Goal: Task Accomplishment & Management: Use online tool/utility

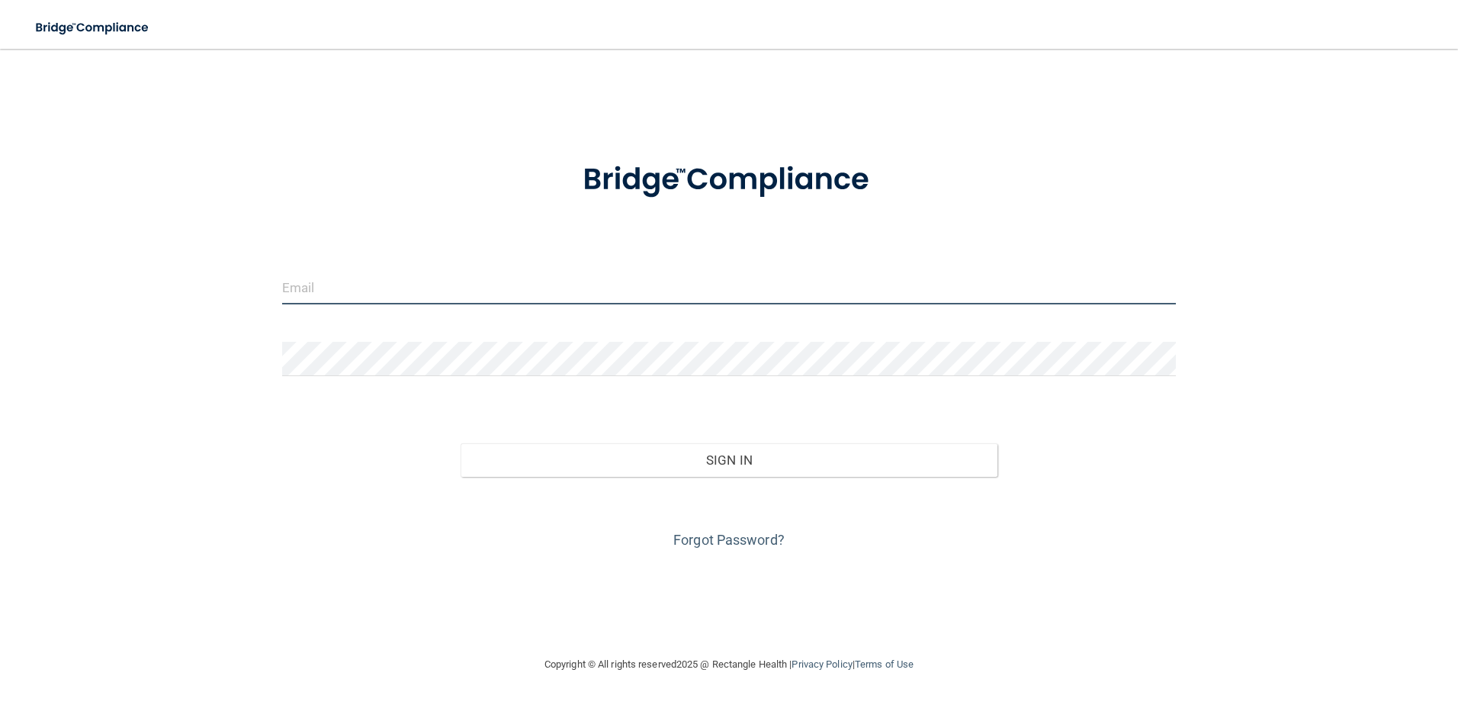
click at [478, 297] on input "email" at bounding box center [729, 287] width 895 height 34
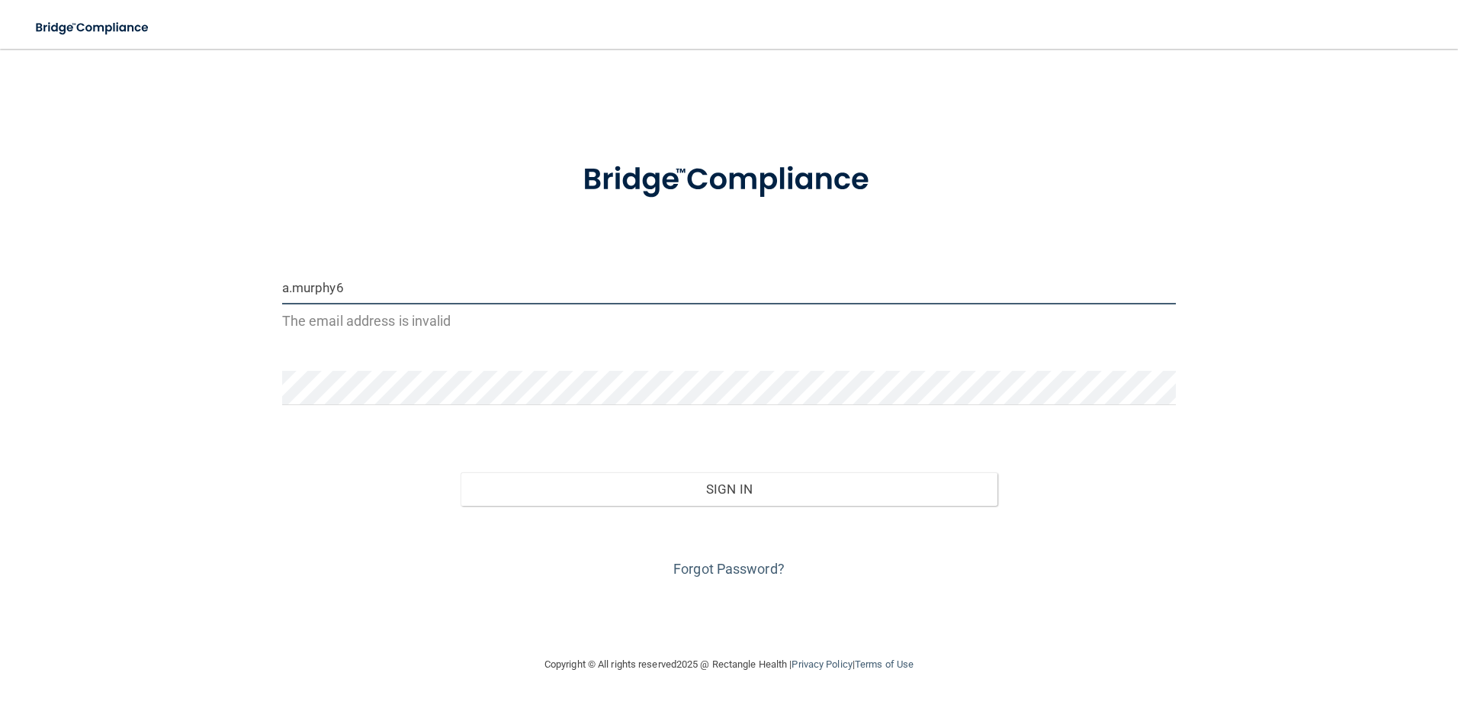
type input "[EMAIL_ADDRESS][DOMAIN_NAME]"
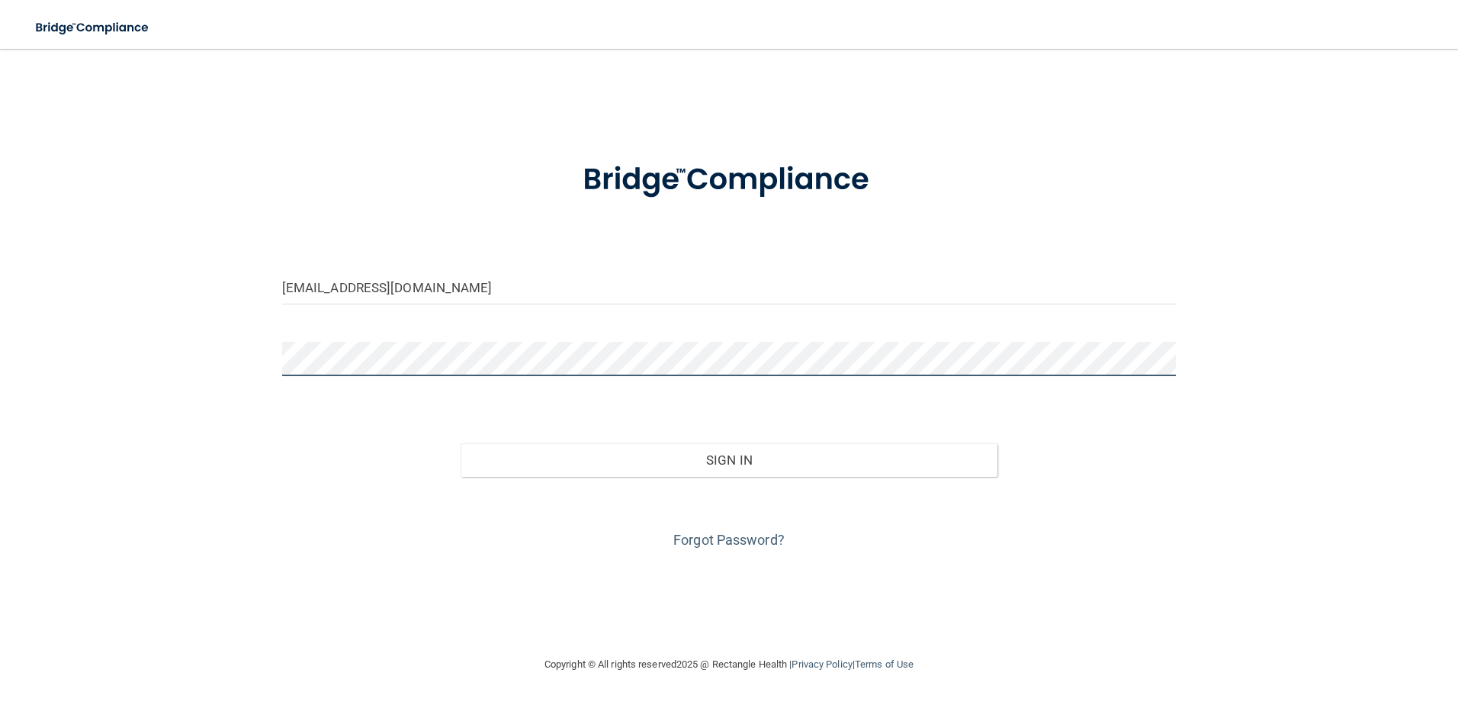
click at [461, 443] on button "Sign In" at bounding box center [729, 460] width 537 height 34
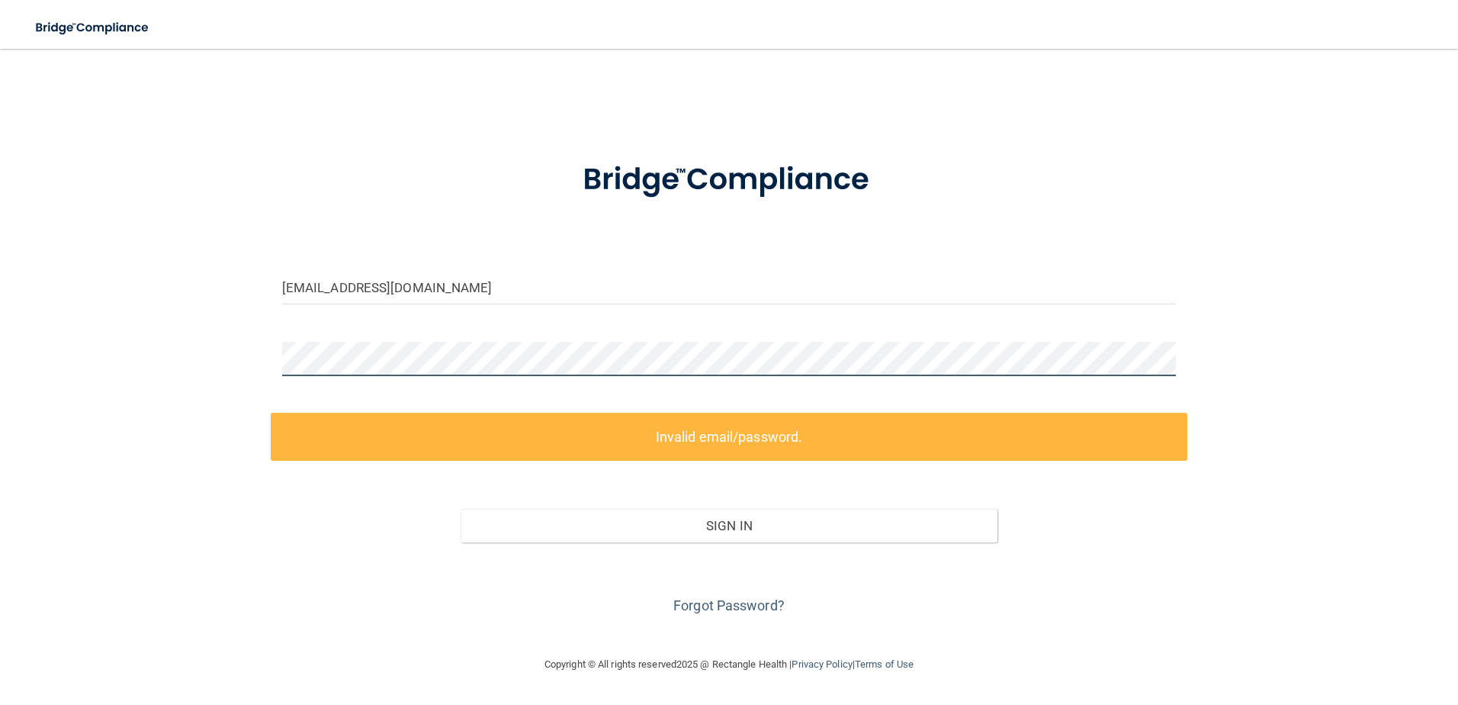
click at [253, 361] on div "[EMAIL_ADDRESS][DOMAIN_NAME] Invalid email/password. You don't have permission …" at bounding box center [729, 352] width 1397 height 576
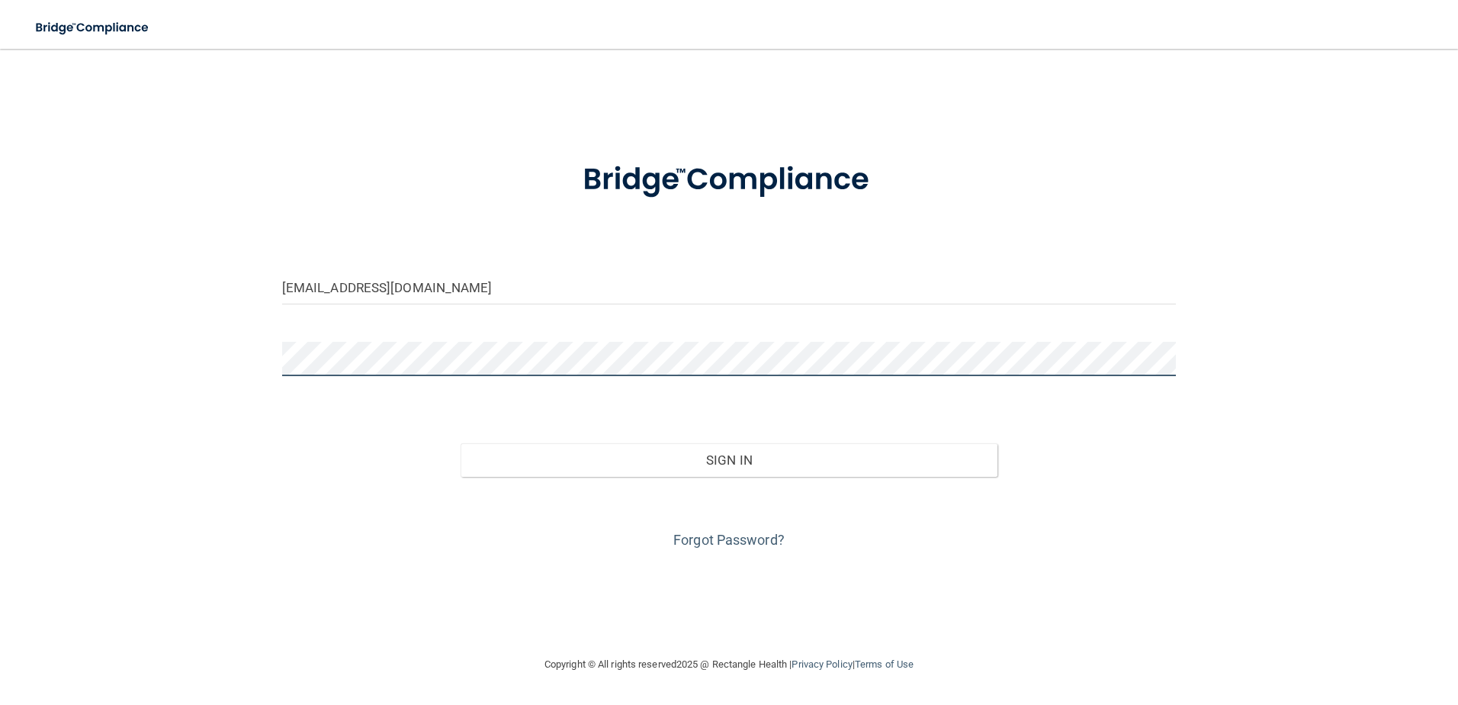
click at [461, 443] on button "Sign In" at bounding box center [729, 460] width 537 height 34
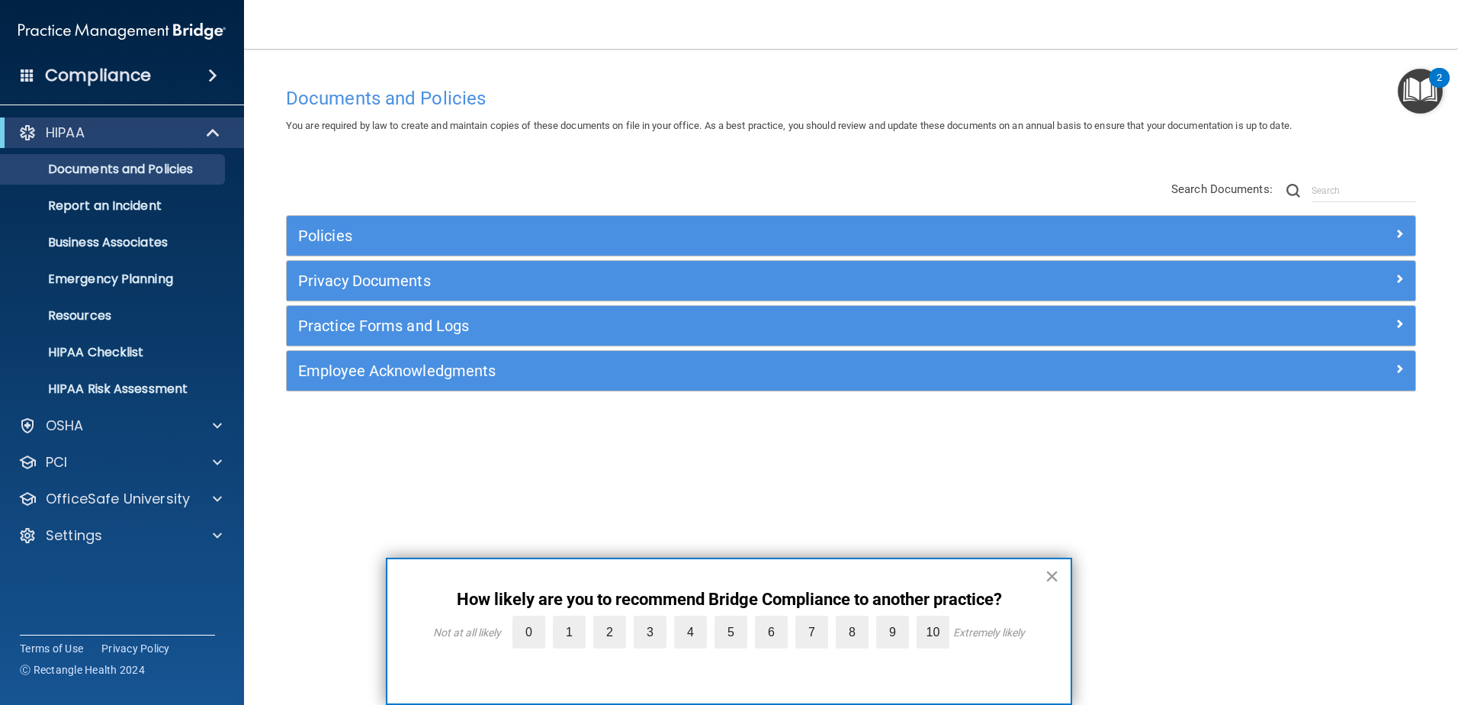
click at [1054, 576] on button "×" at bounding box center [1052, 576] width 14 height 24
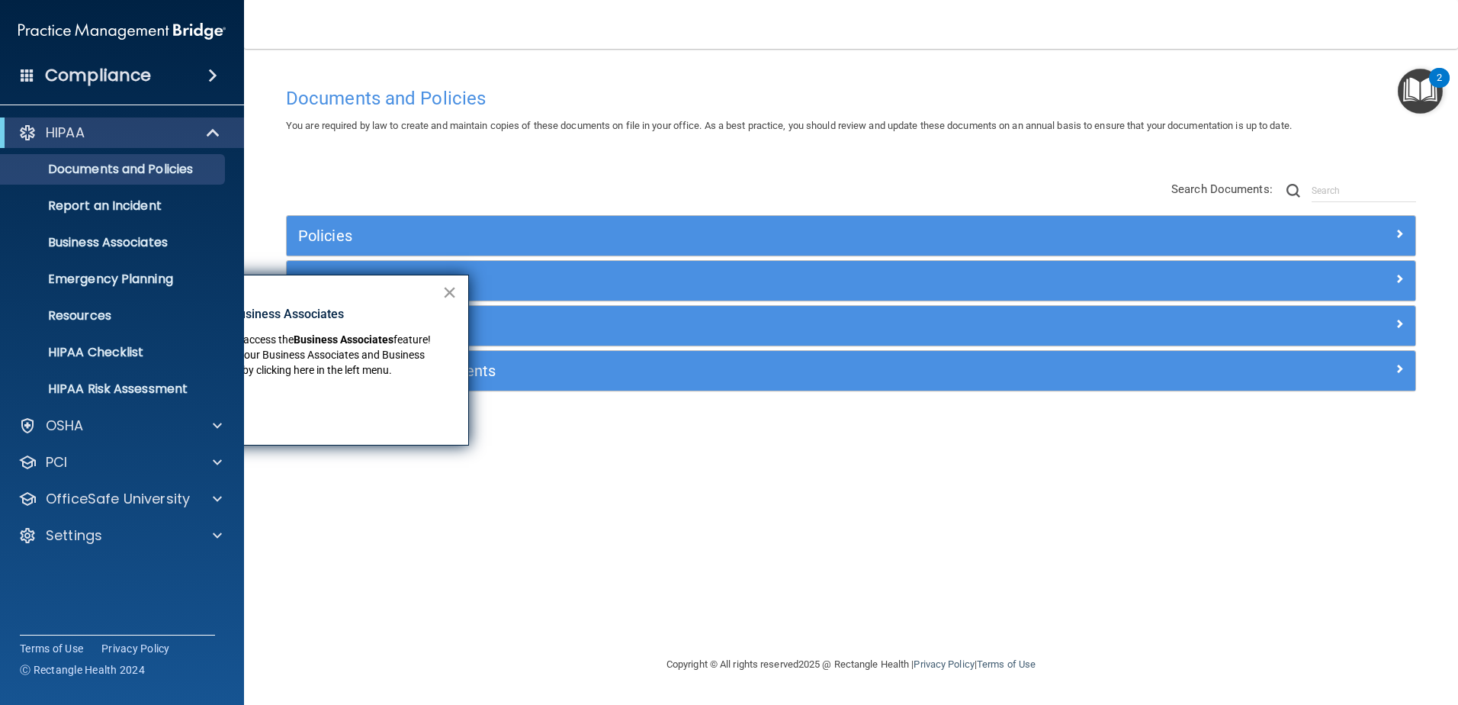
click at [449, 292] on button "×" at bounding box center [449, 292] width 14 height 24
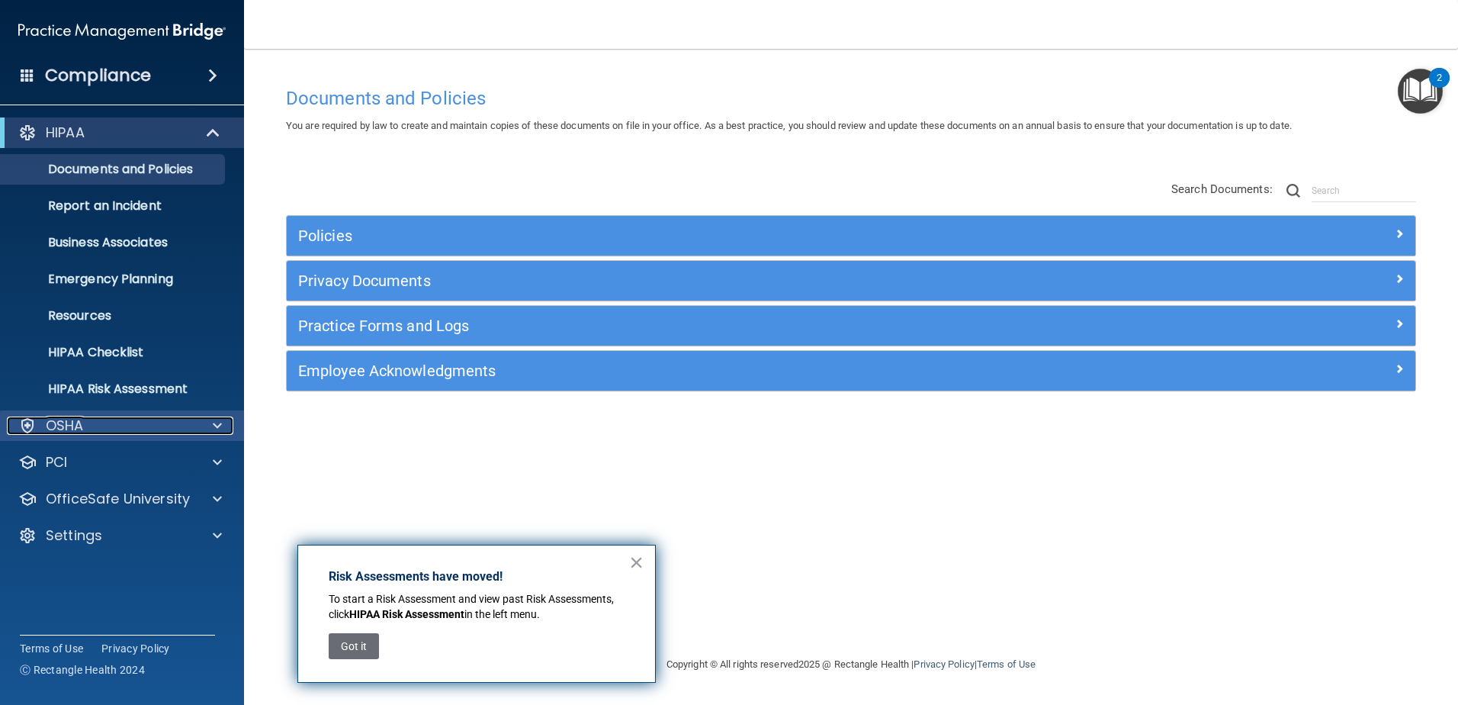
click at [217, 426] on span at bounding box center [217, 425] width 9 height 18
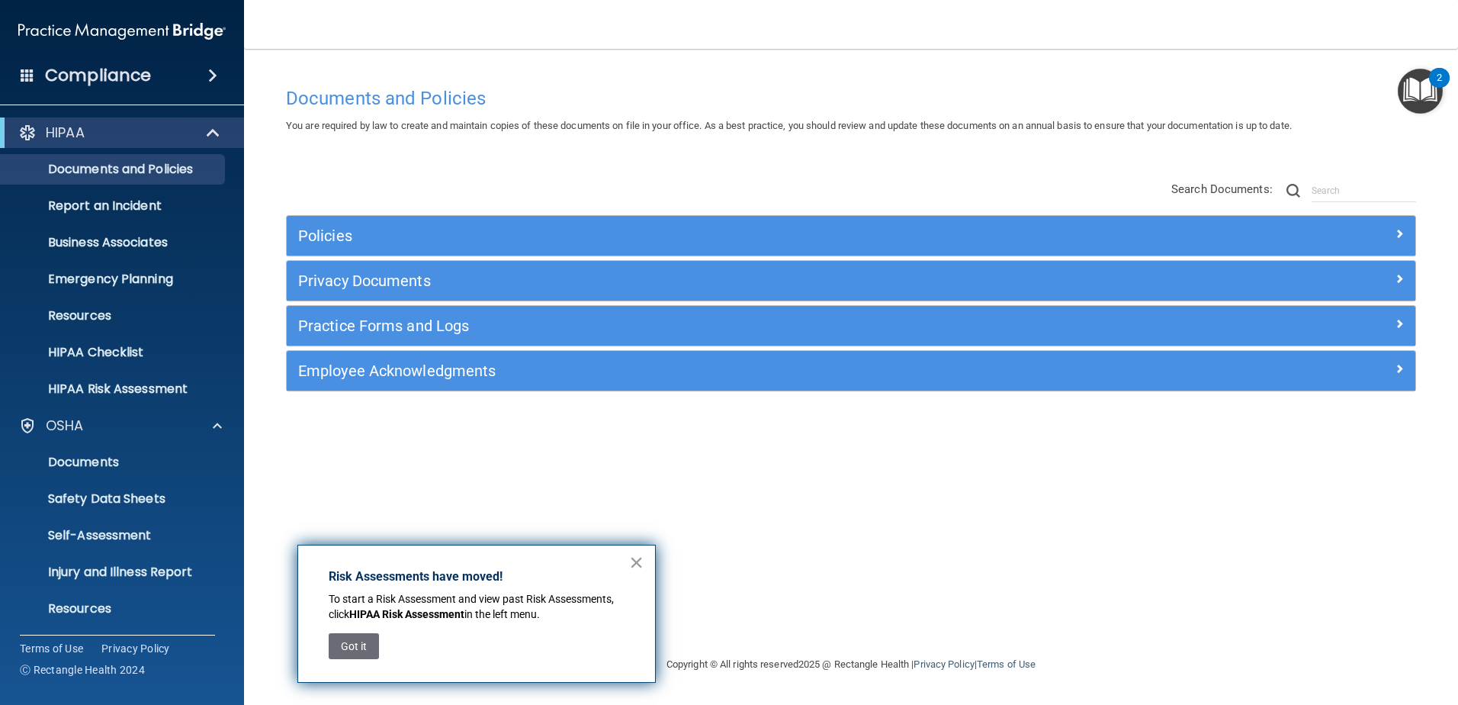
click at [640, 567] on button "×" at bounding box center [636, 562] width 14 height 24
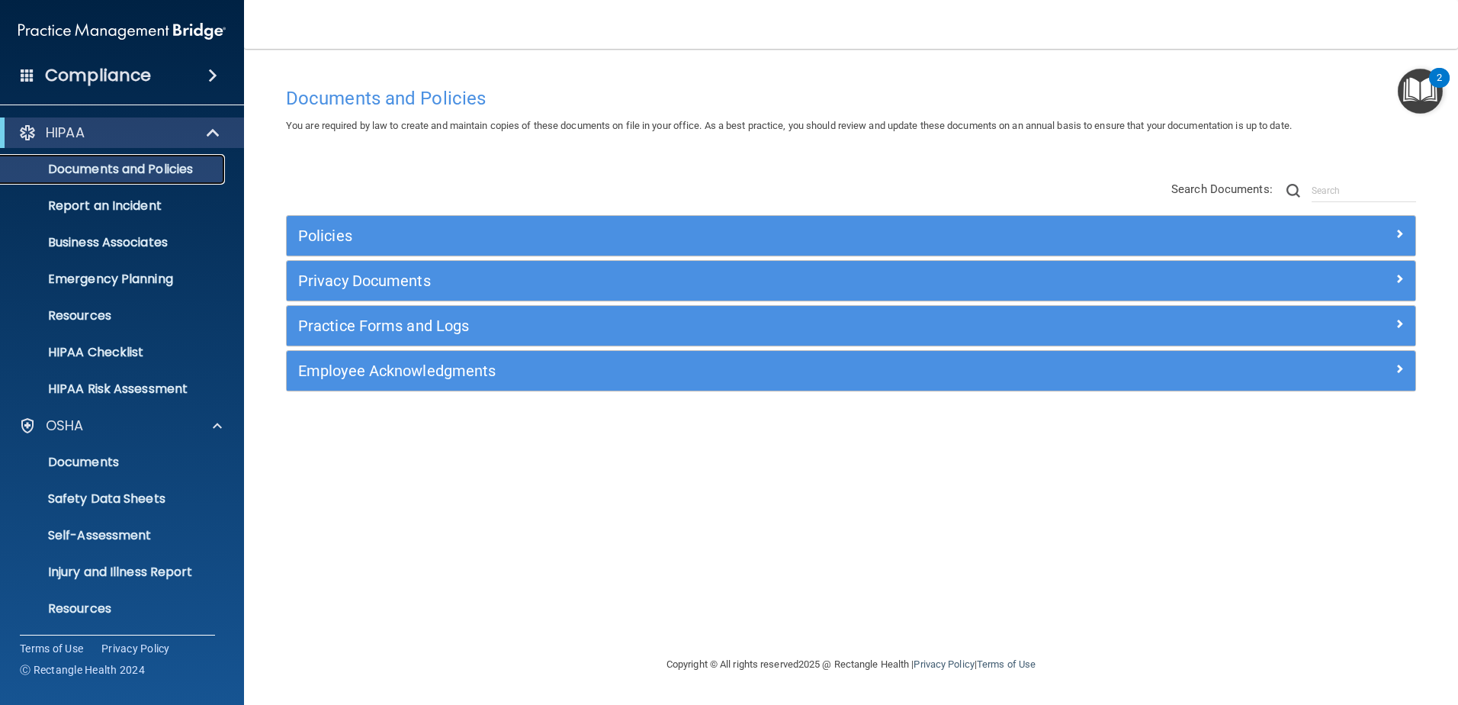
click at [161, 167] on p "Documents and Policies" at bounding box center [114, 169] width 208 height 15
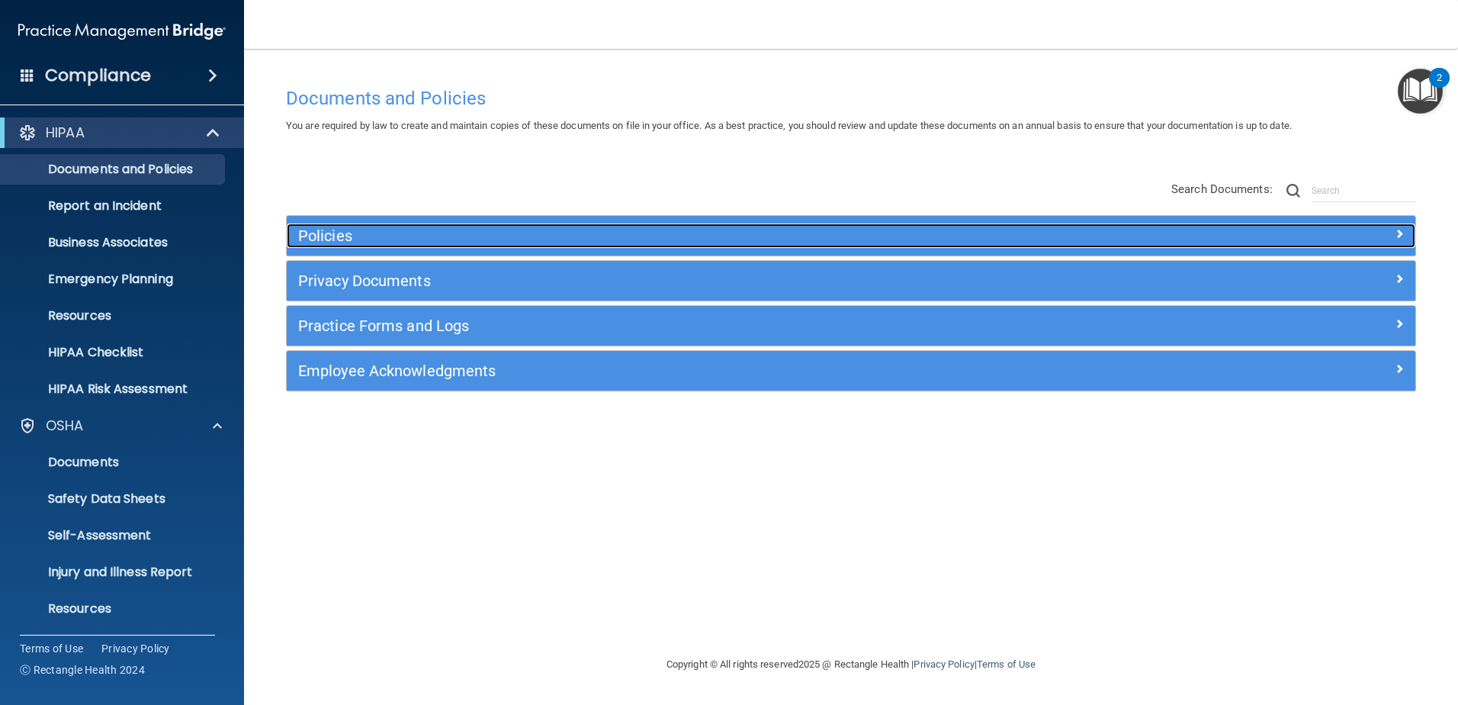
click at [329, 233] on h5 "Policies" at bounding box center [710, 235] width 824 height 17
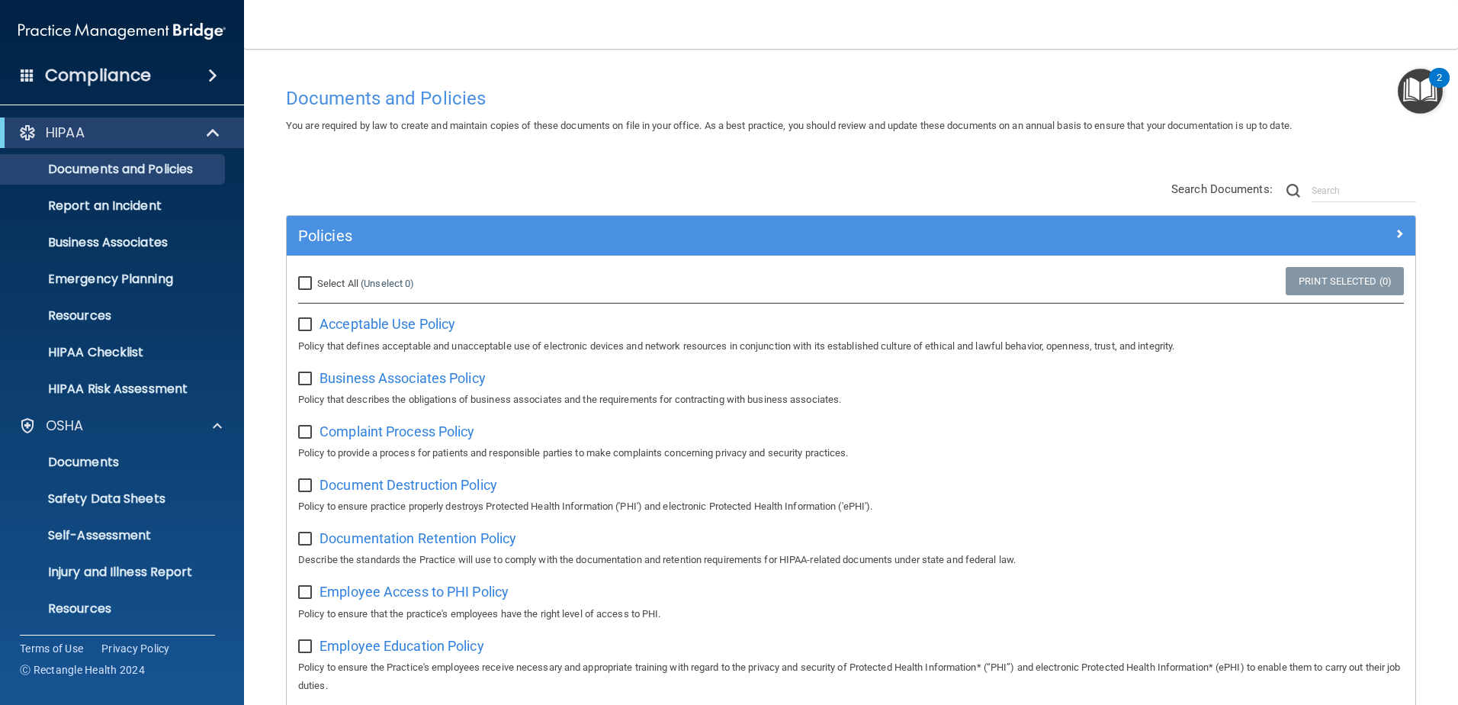
click at [211, 71] on span at bounding box center [212, 75] width 9 height 18
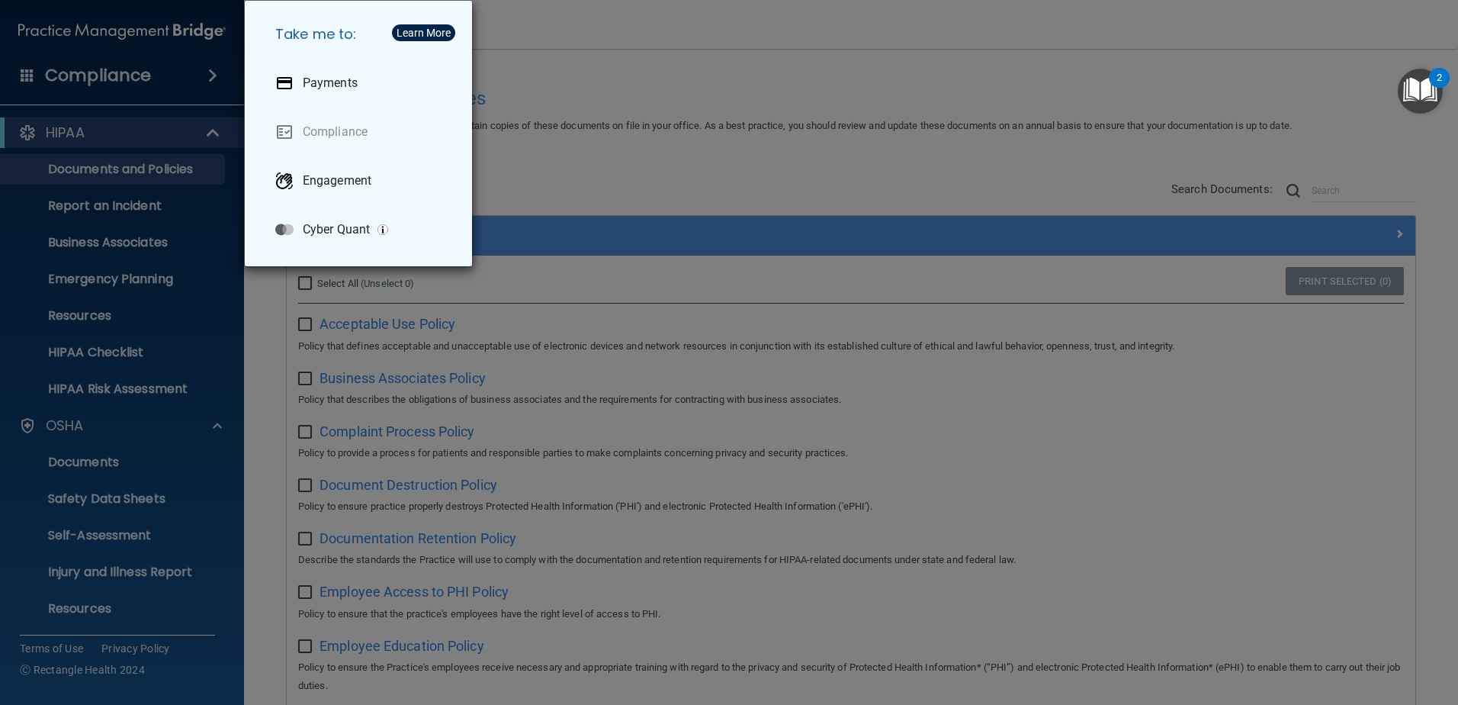
click at [512, 163] on div "Take me to: Payments Compliance Engagement Cyber Quant" at bounding box center [729, 352] width 1458 height 705
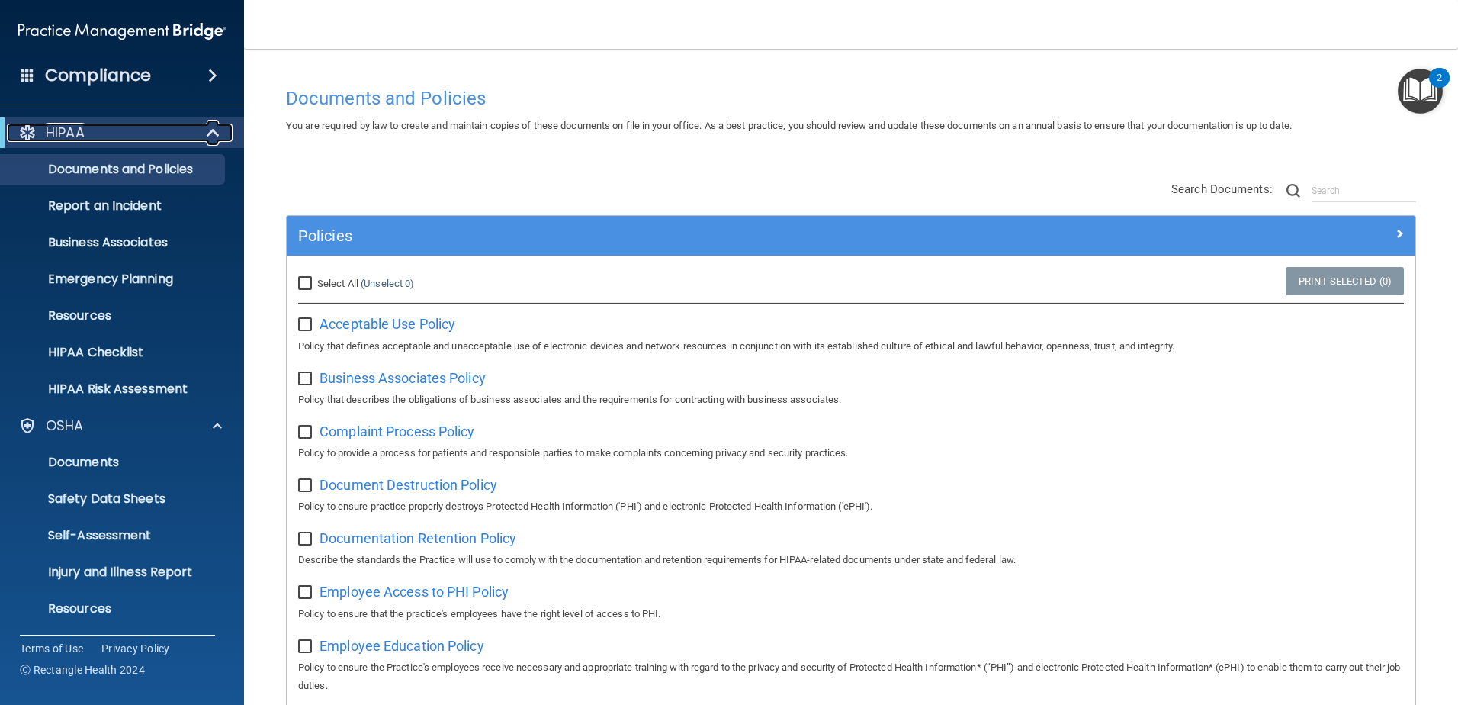
click at [204, 134] on div at bounding box center [213, 133] width 37 height 18
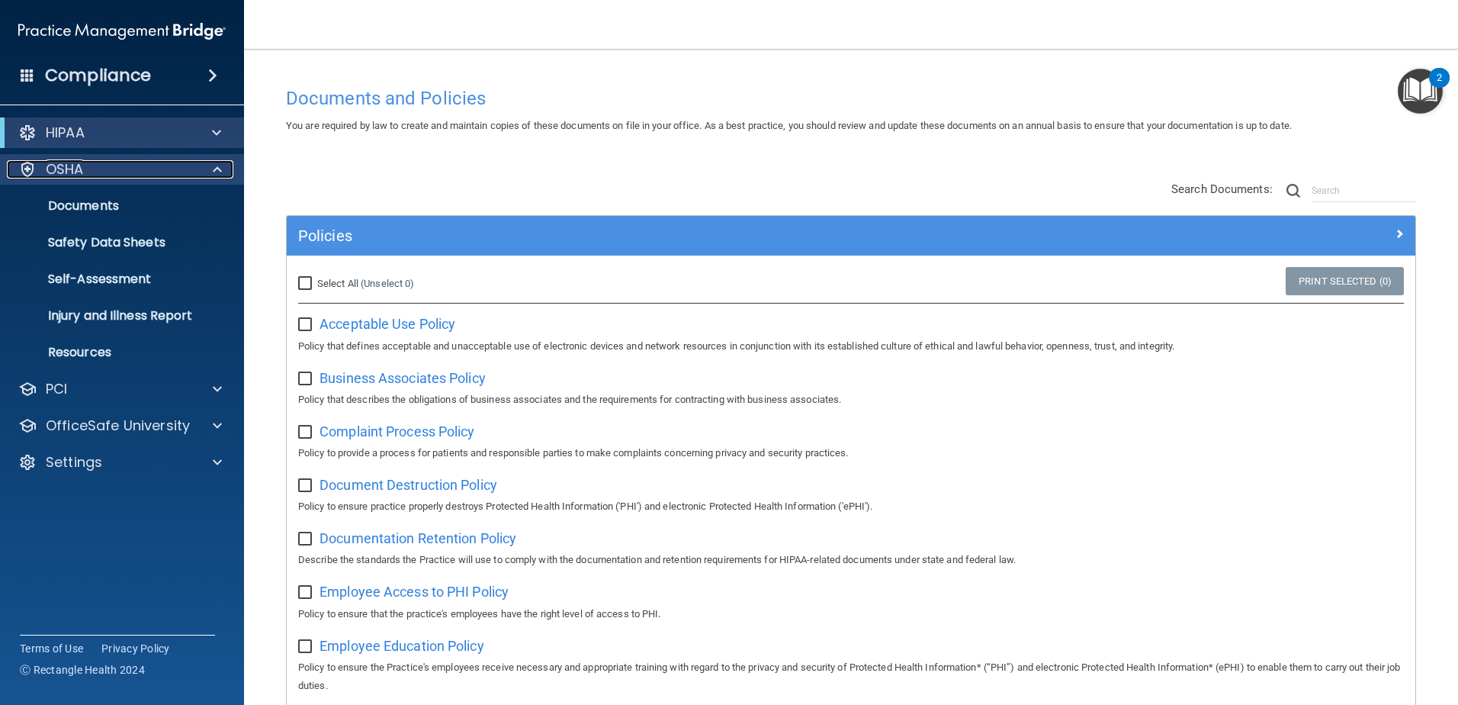
click at [217, 171] on span at bounding box center [217, 169] width 9 height 18
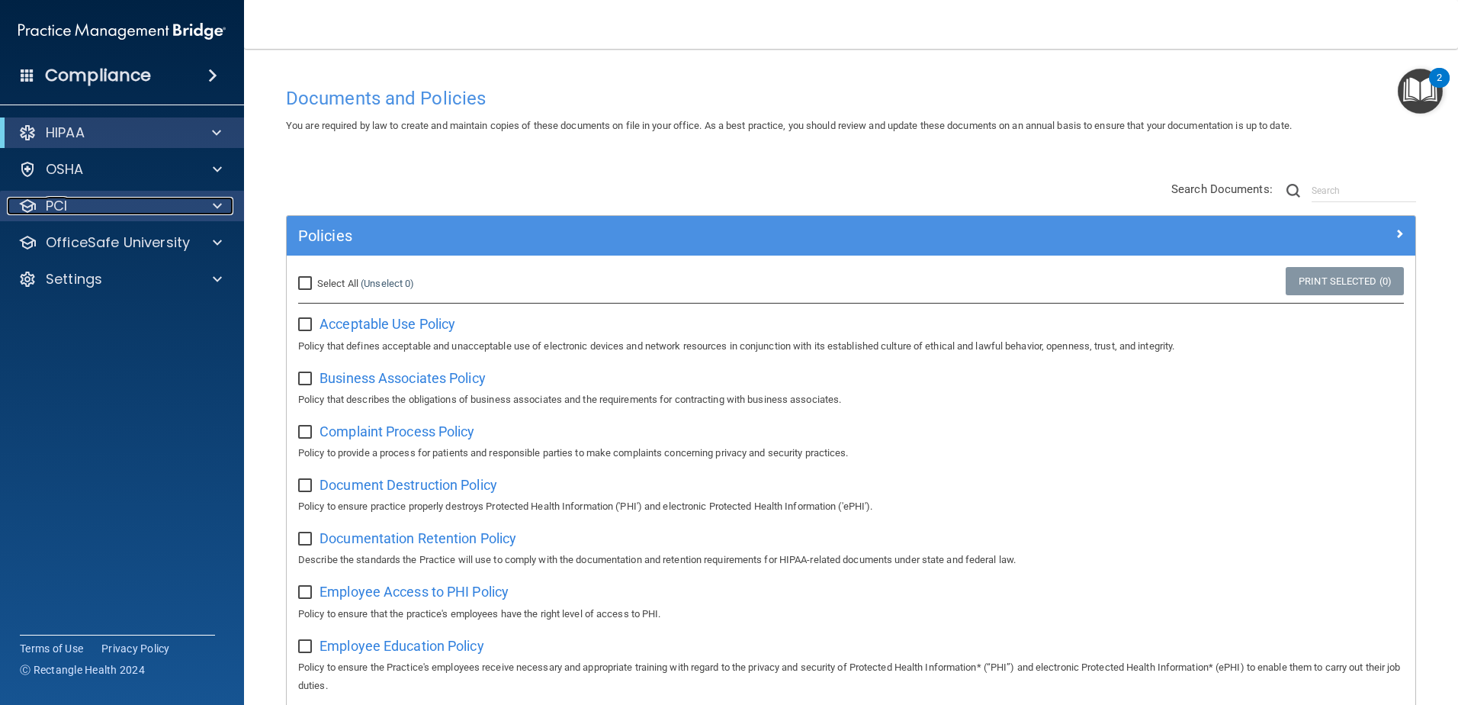
click at [219, 202] on span at bounding box center [217, 206] width 9 height 18
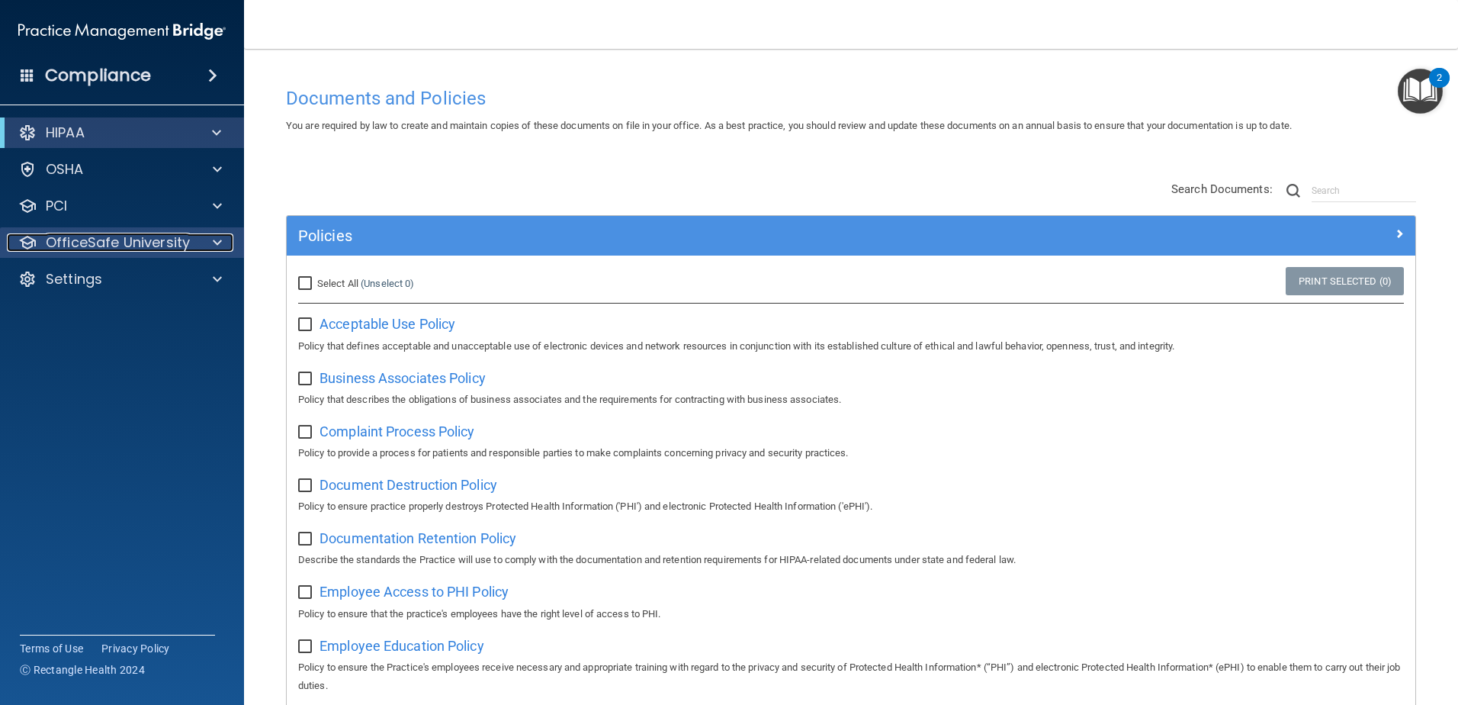
click at [223, 242] on div at bounding box center [215, 242] width 38 height 18
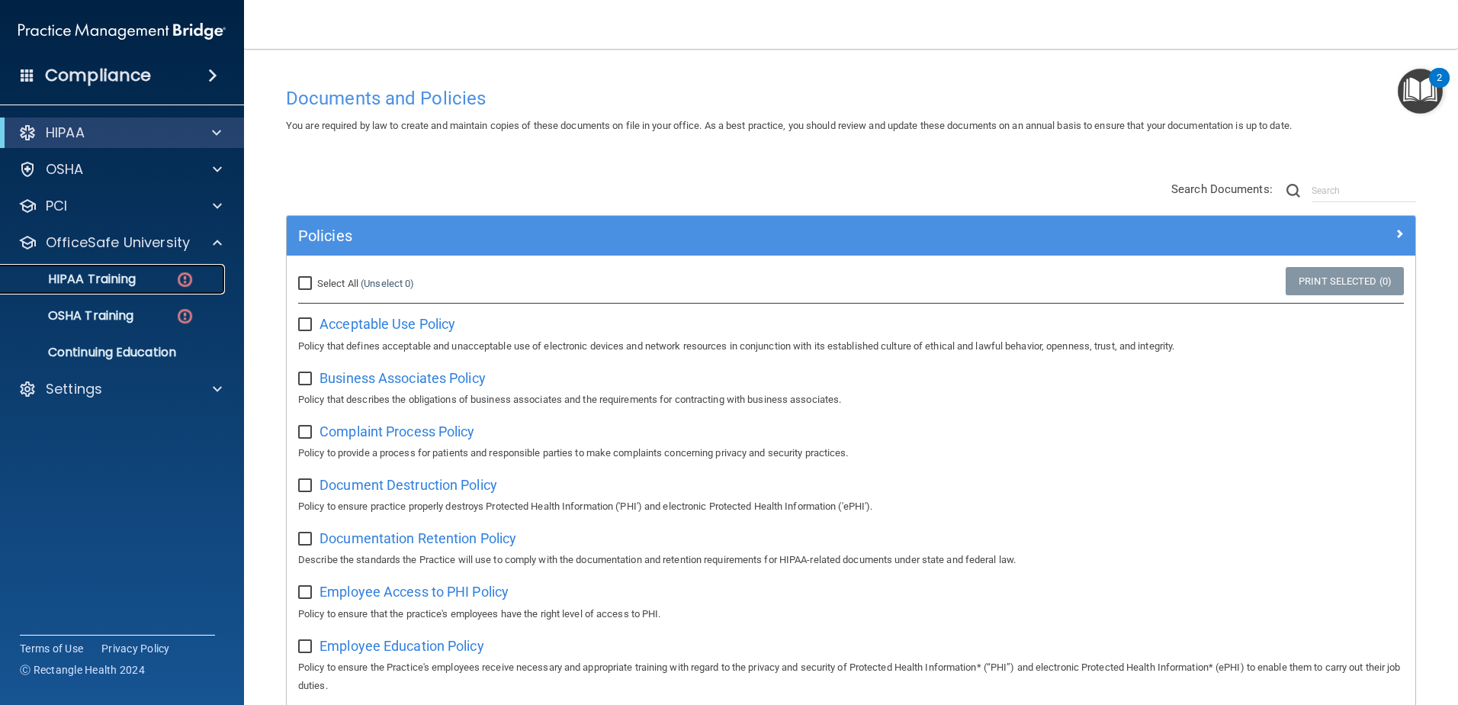
click at [136, 276] on p "HIPAA Training" at bounding box center [73, 278] width 126 height 15
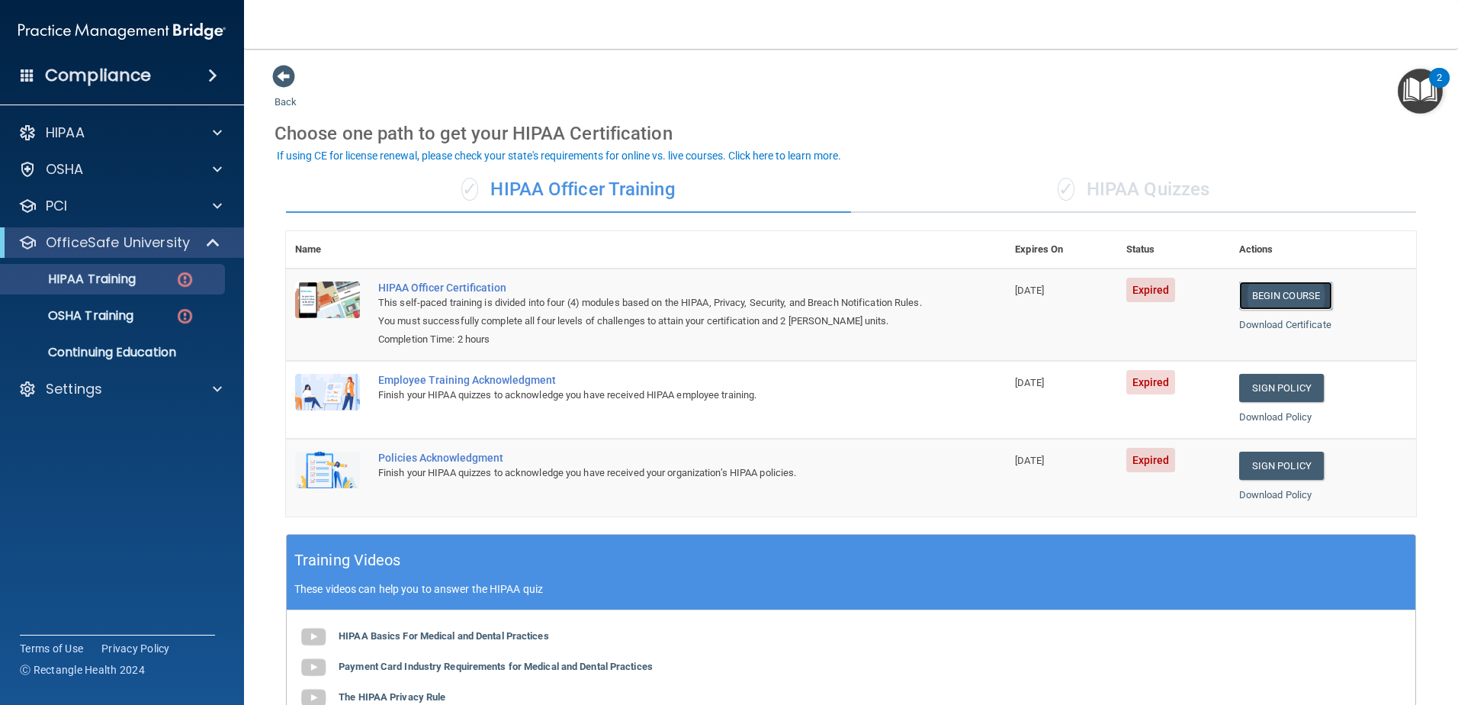
click at [1273, 291] on link "Begin Course" at bounding box center [1285, 295] width 93 height 28
